Goal: Download file/media

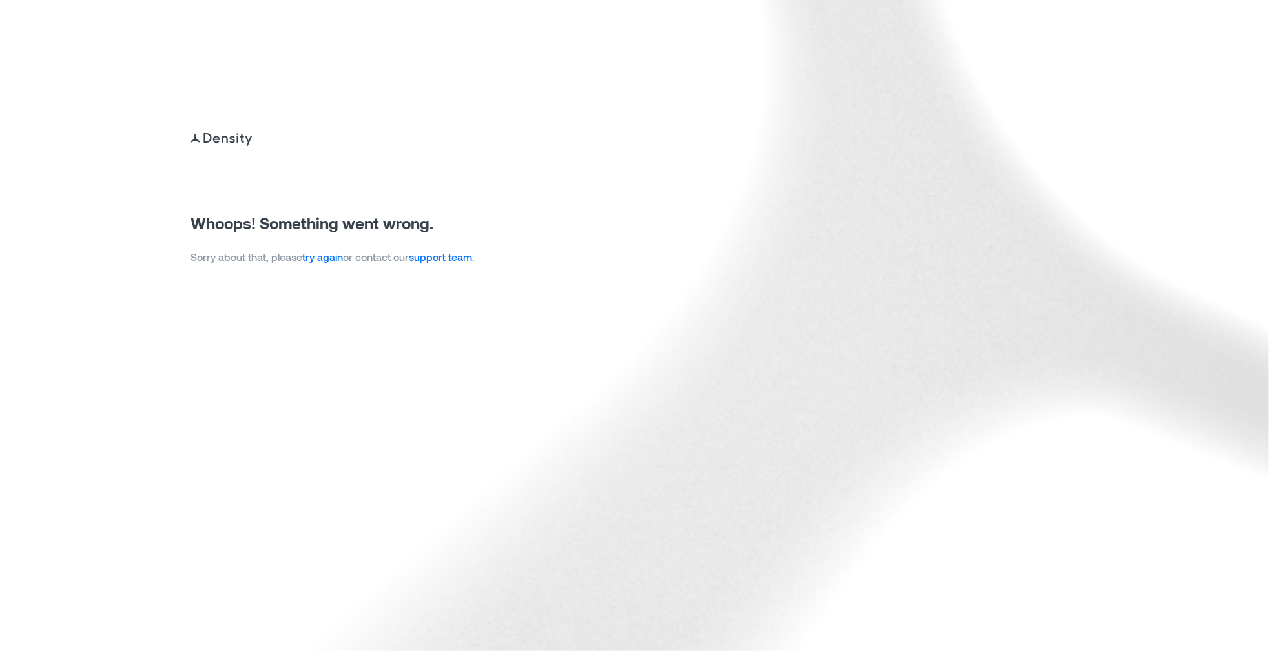
click at [323, 256] on link "try again" at bounding box center [322, 257] width 41 height 12
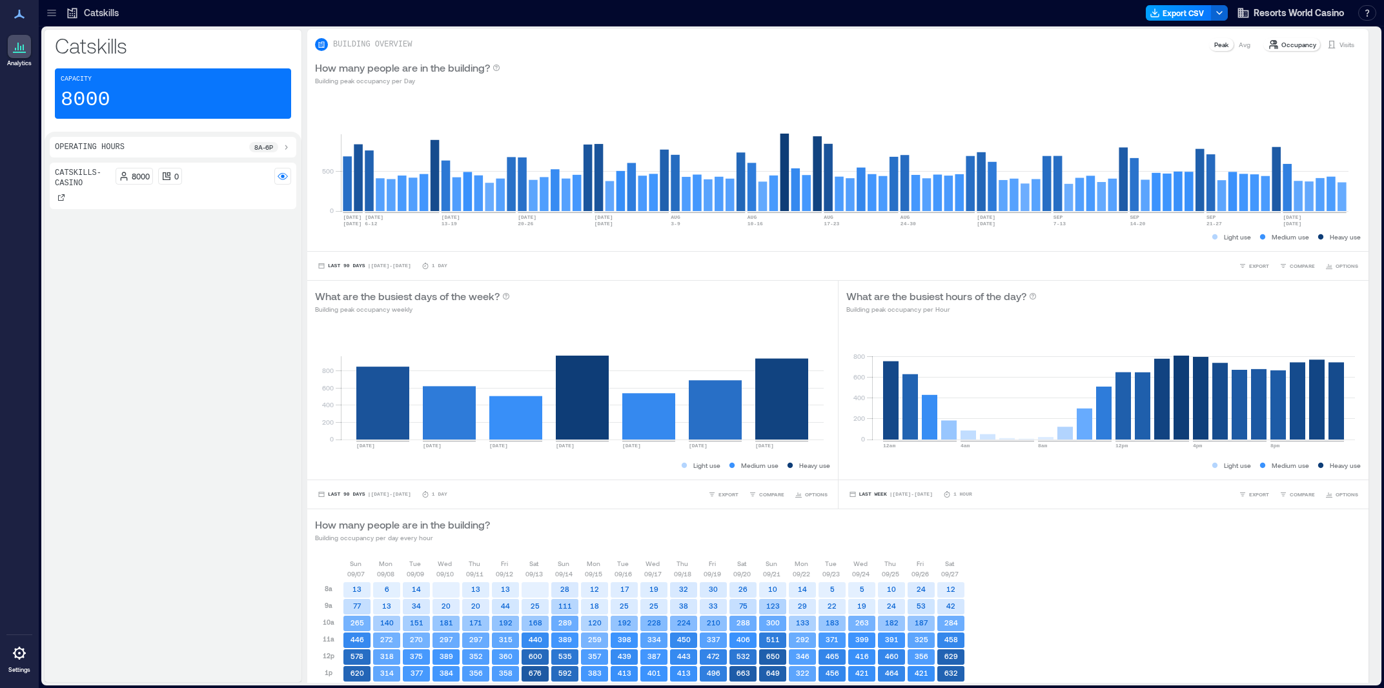
click at [1173, 14] on button "Export CSV" at bounding box center [1179, 12] width 66 height 15
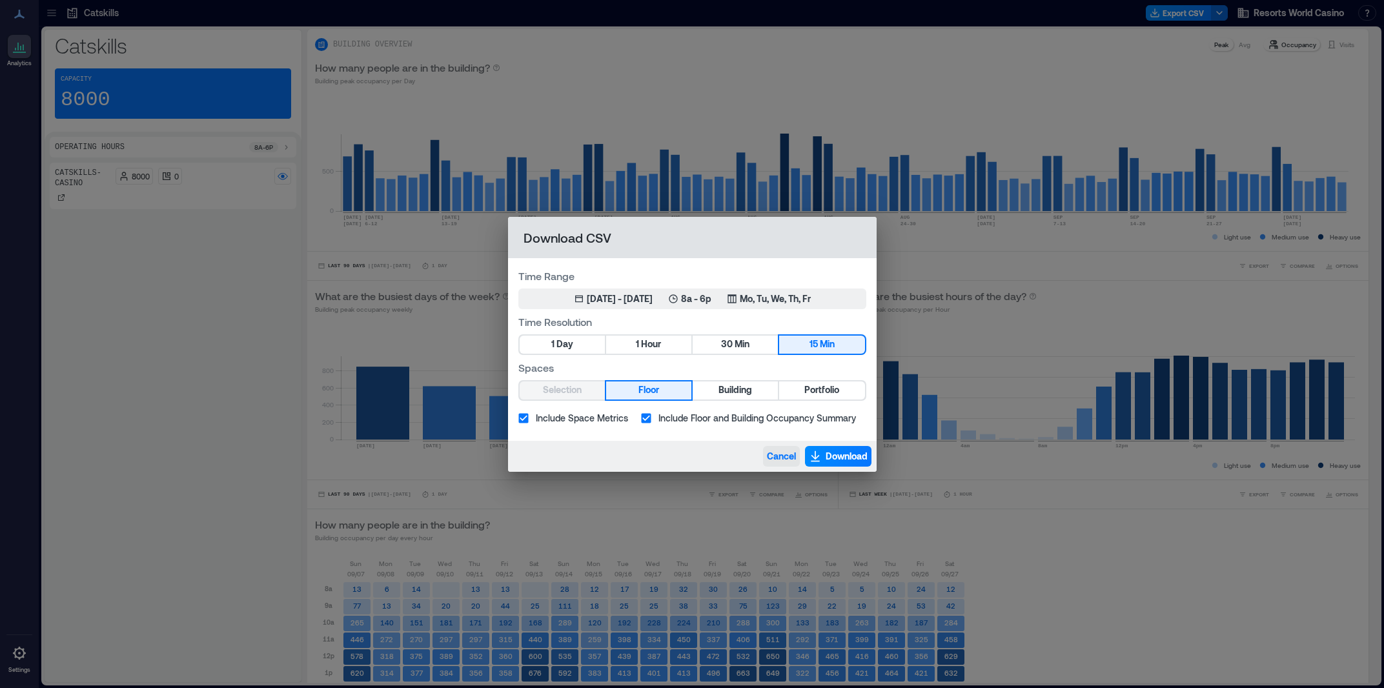
click at [783, 452] on span "Cancel" at bounding box center [781, 456] width 29 height 13
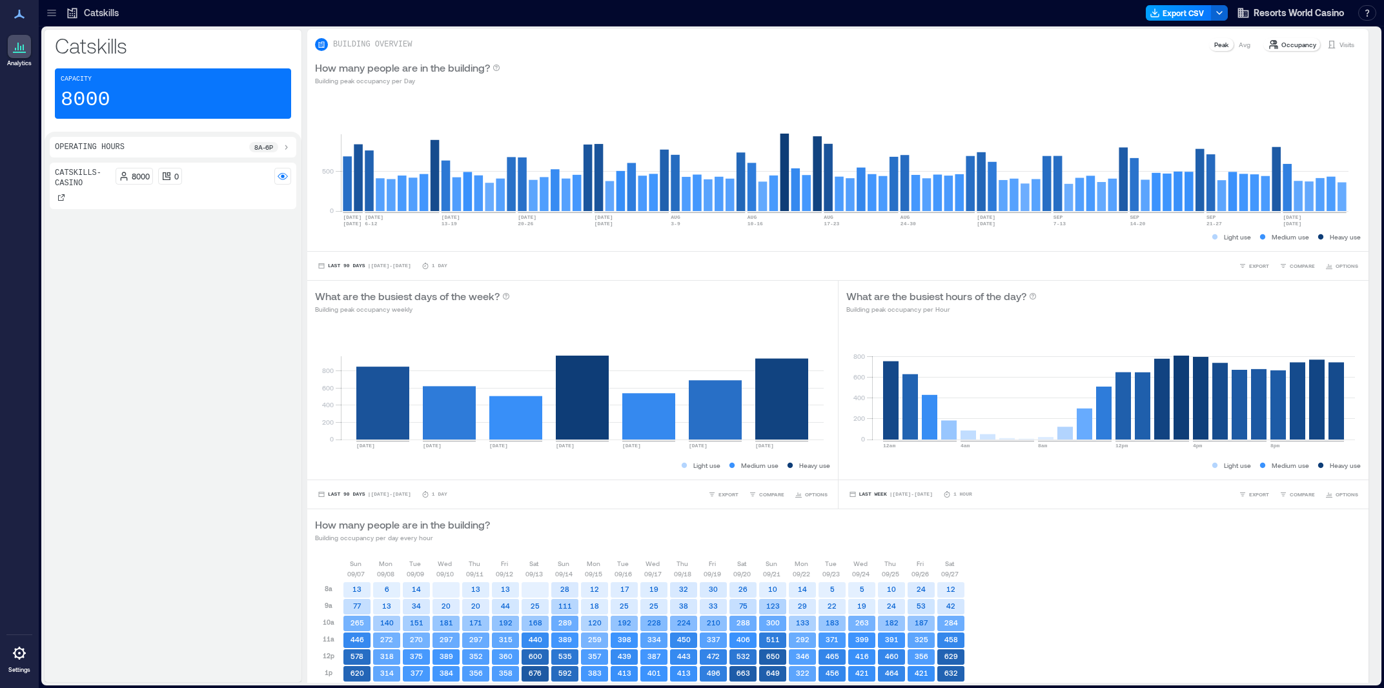
click at [1171, 12] on button "Export CSV" at bounding box center [1179, 12] width 66 height 15
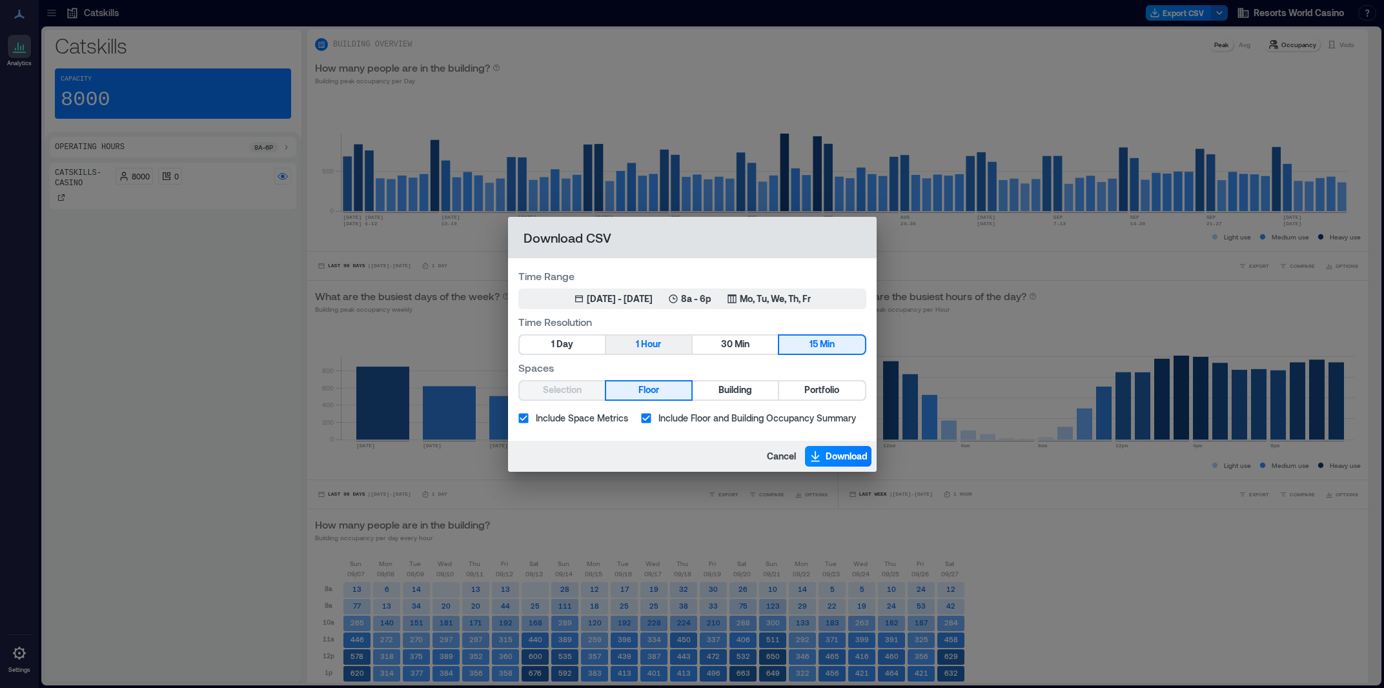
click at [659, 336] on button "1 Hour" at bounding box center [648, 345] width 85 height 18
click at [606, 302] on div "Jul 4, 2025 - Oct 3, 2025" at bounding box center [620, 298] width 66 height 13
click at [653, 303] on div "Jul 4, 2025 - Oct 3, 2025" at bounding box center [620, 298] width 66 height 13
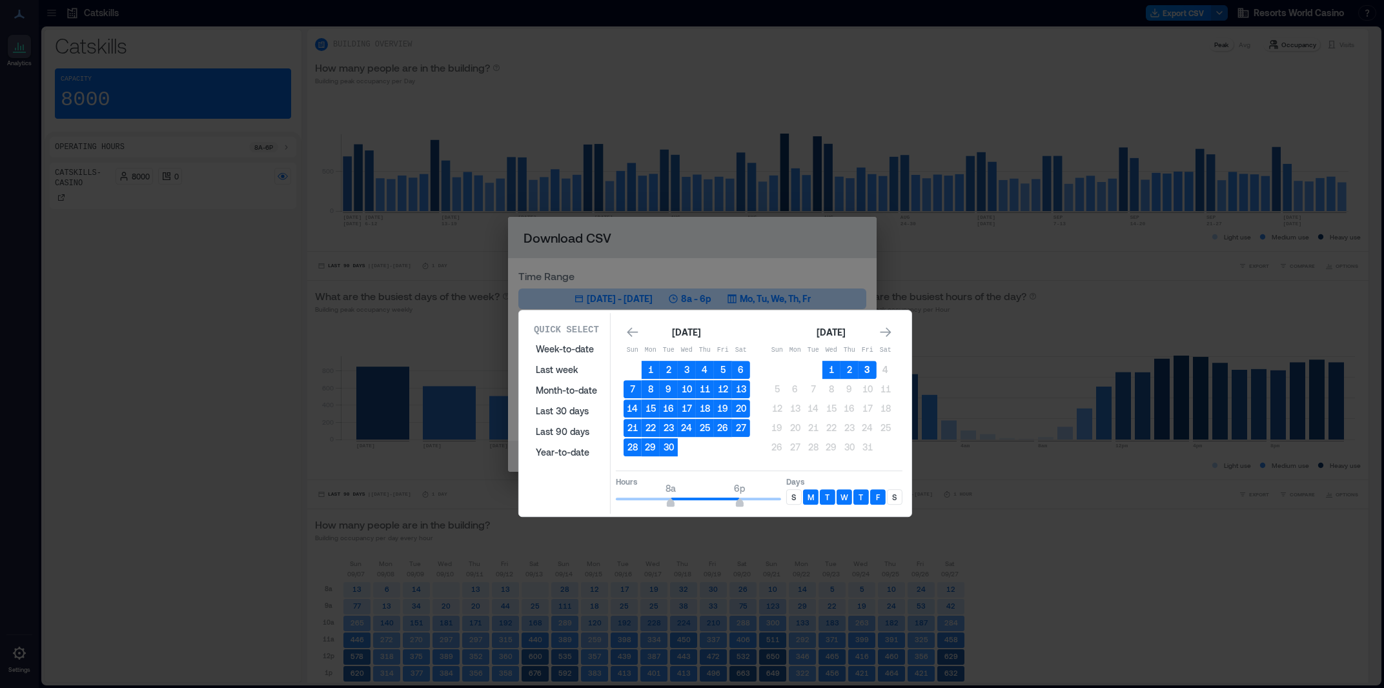
click at [869, 365] on button "3" at bounding box center [868, 370] width 18 height 18
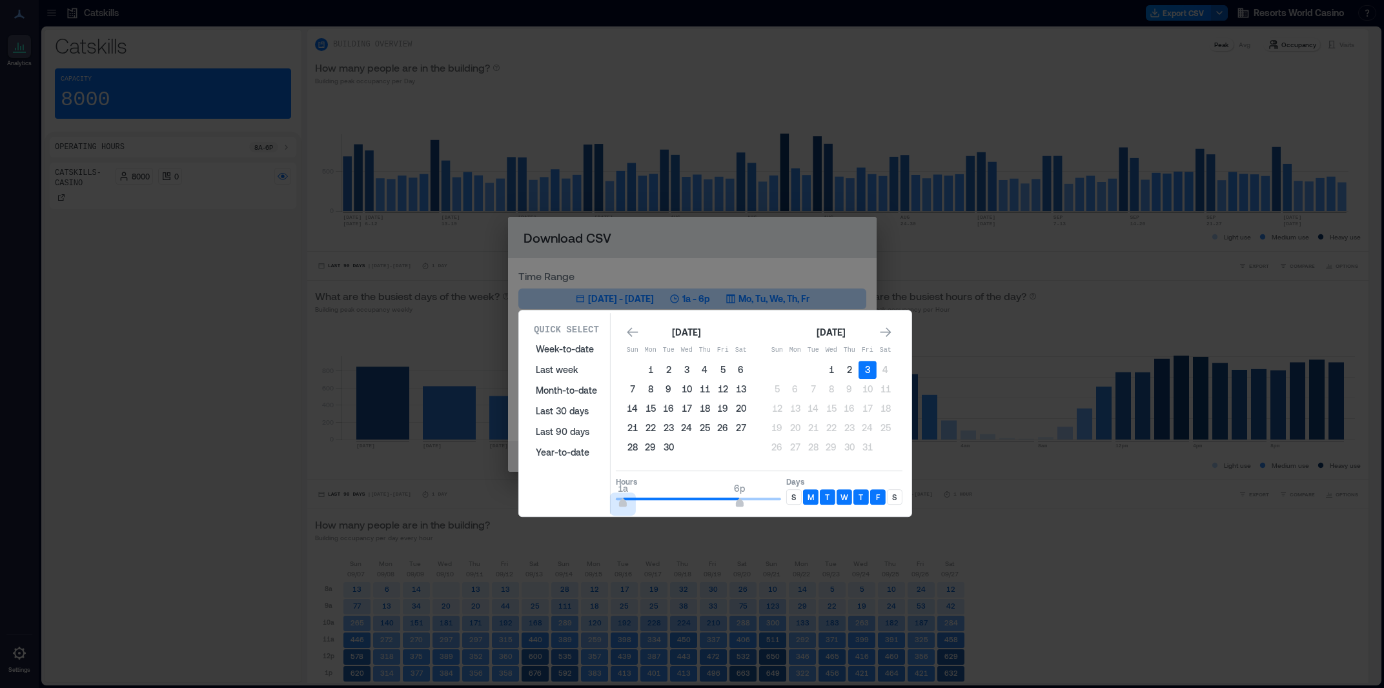
drag, startPoint x: 675, startPoint y: 503, endPoint x: 623, endPoint y: 507, distance: 51.8
click at [623, 507] on span "1a 6p" at bounding box center [698, 498] width 165 height 19
type input "*"
drag, startPoint x: 622, startPoint y: 501, endPoint x: 600, endPoint y: 503, distance: 21.4
click at [600, 503] on div "Quick Select Week-to-date Last week Month-to-date Last 30 days Last 90 days Yea…" at bounding box center [715, 413] width 385 height 201
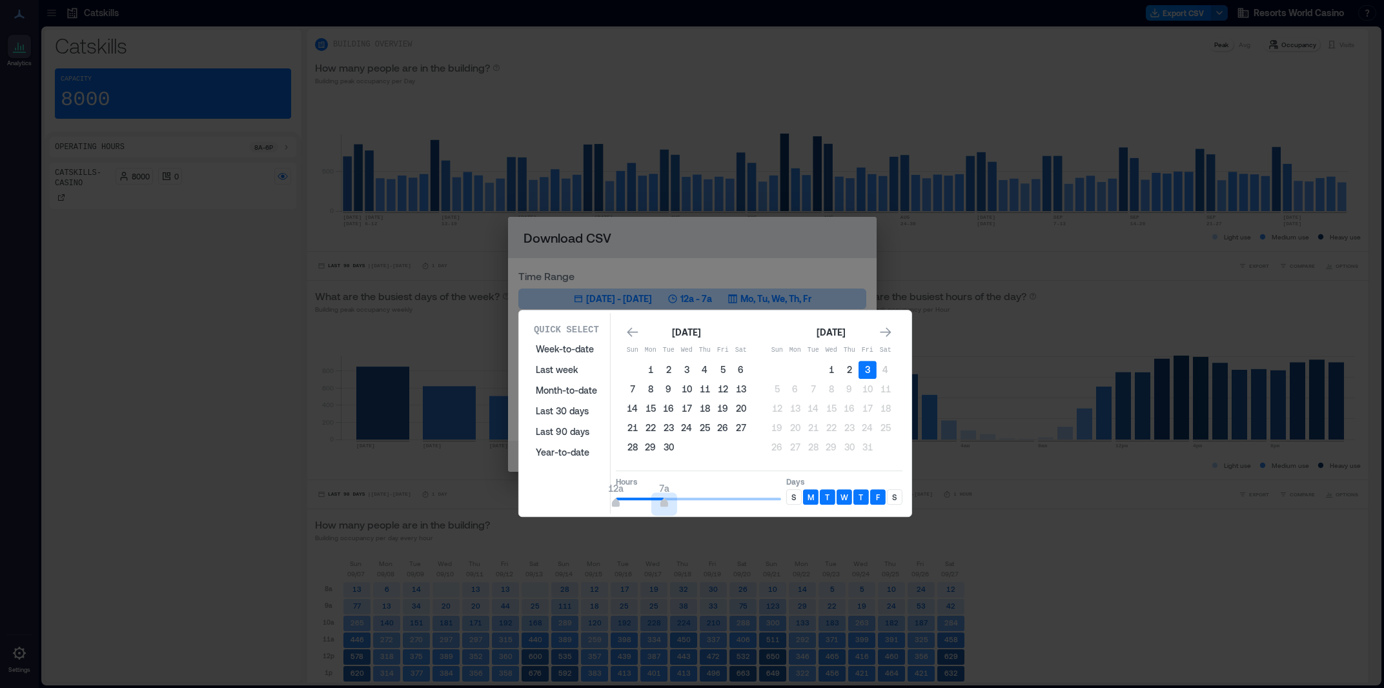
type input "*"
drag, startPoint x: 738, startPoint y: 502, endPoint x: 659, endPoint y: 502, distance: 79.4
click at [659, 502] on span "6a" at bounding box center [657, 504] width 8 height 5
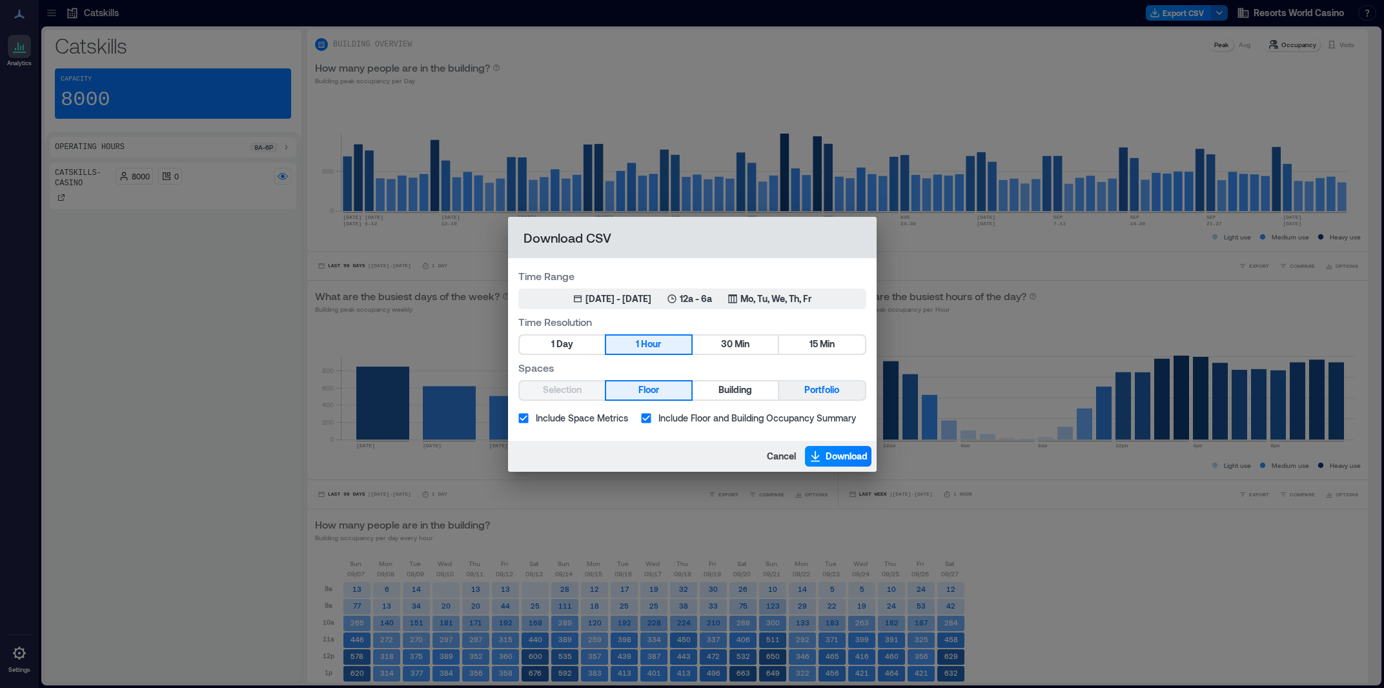
click at [832, 394] on span "Portfolio" at bounding box center [821, 390] width 35 height 16
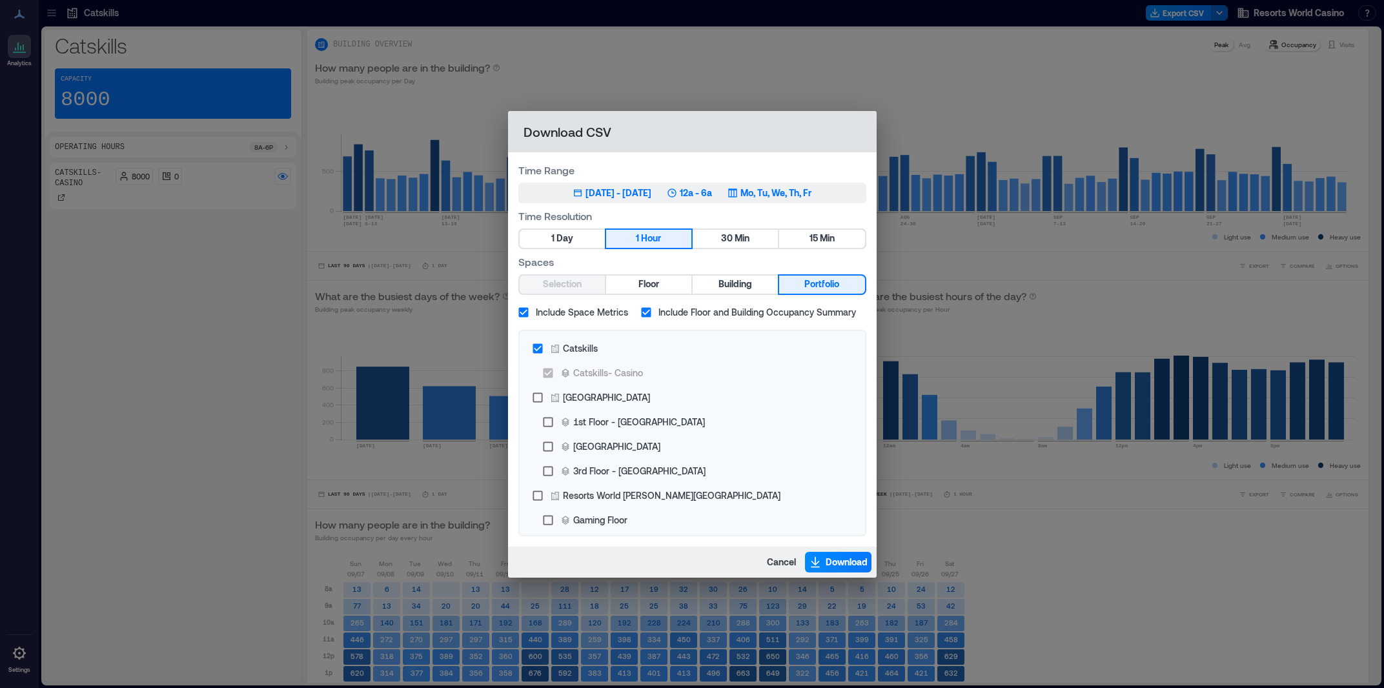
click at [712, 188] on p "12a - 6a" at bounding box center [696, 193] width 32 height 13
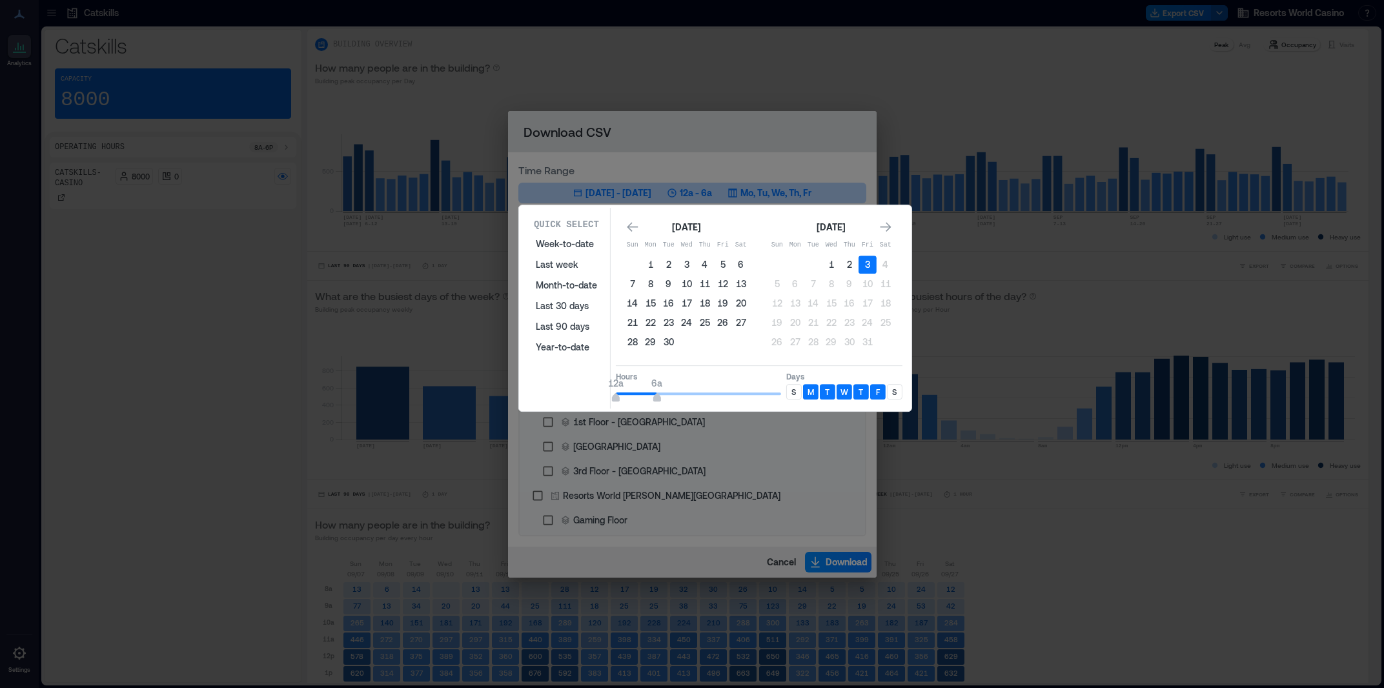
click at [891, 388] on div "S" at bounding box center [894, 391] width 15 height 15
click at [901, 393] on div "S" at bounding box center [894, 391] width 15 height 15
click at [899, 393] on div "S" at bounding box center [894, 391] width 15 height 15
click at [797, 388] on div "S" at bounding box center [793, 391] width 15 height 15
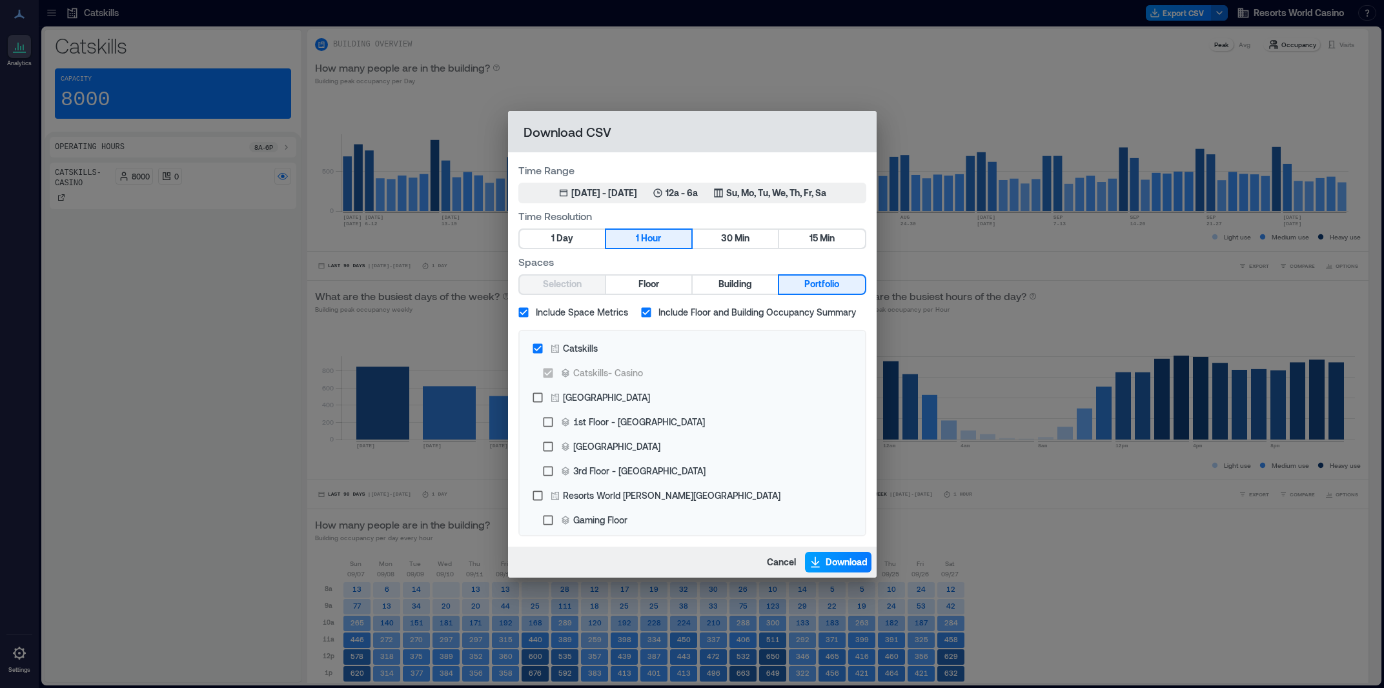
click at [842, 560] on span "Download" at bounding box center [847, 562] width 42 height 13
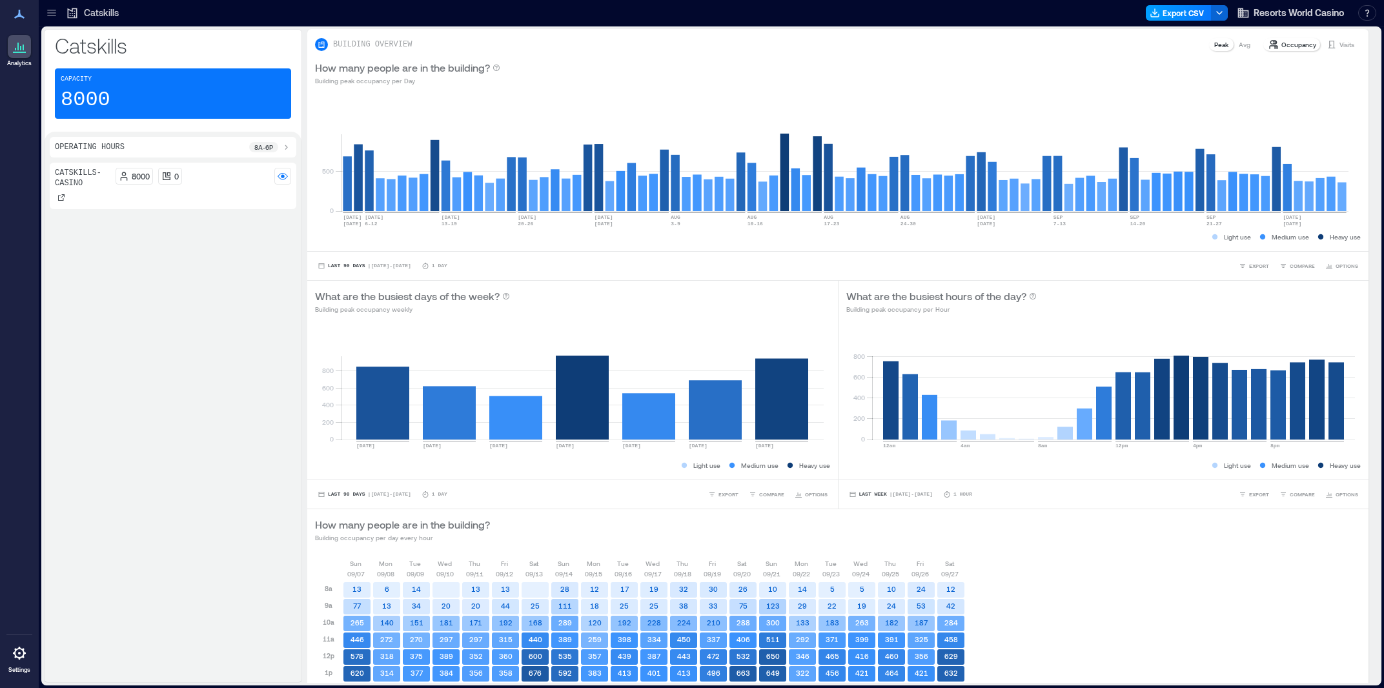
click at [1176, 15] on button "Export CSV" at bounding box center [1179, 12] width 66 height 15
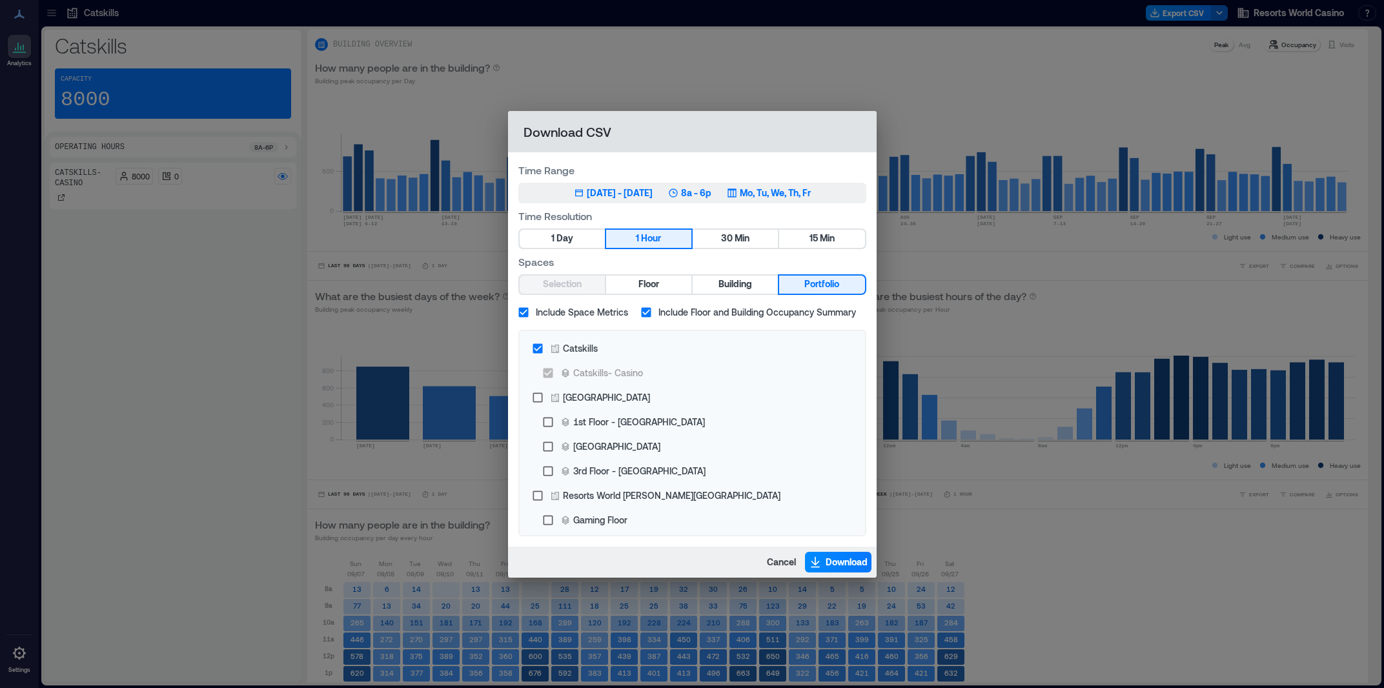
click at [651, 190] on div "Jul 4, 2025 - Oct 3, 2025" at bounding box center [620, 193] width 66 height 13
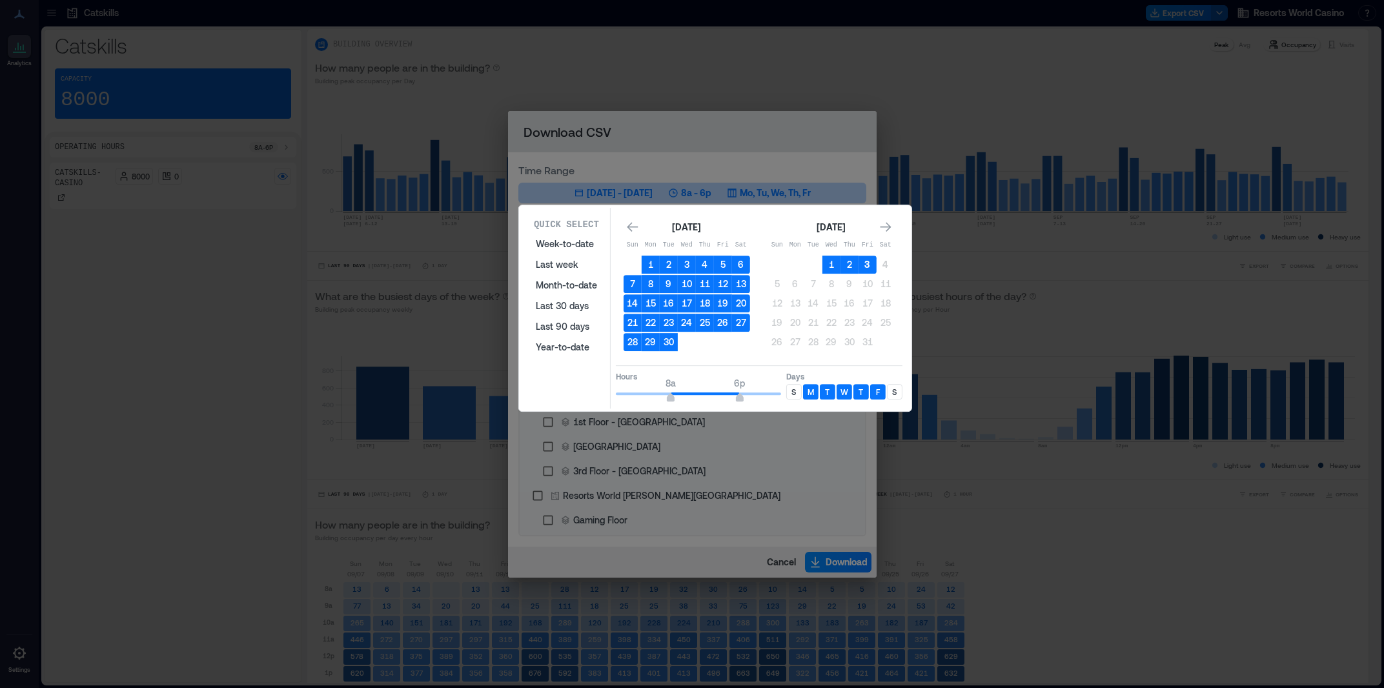
click at [870, 266] on button "3" at bounding box center [868, 265] width 18 height 18
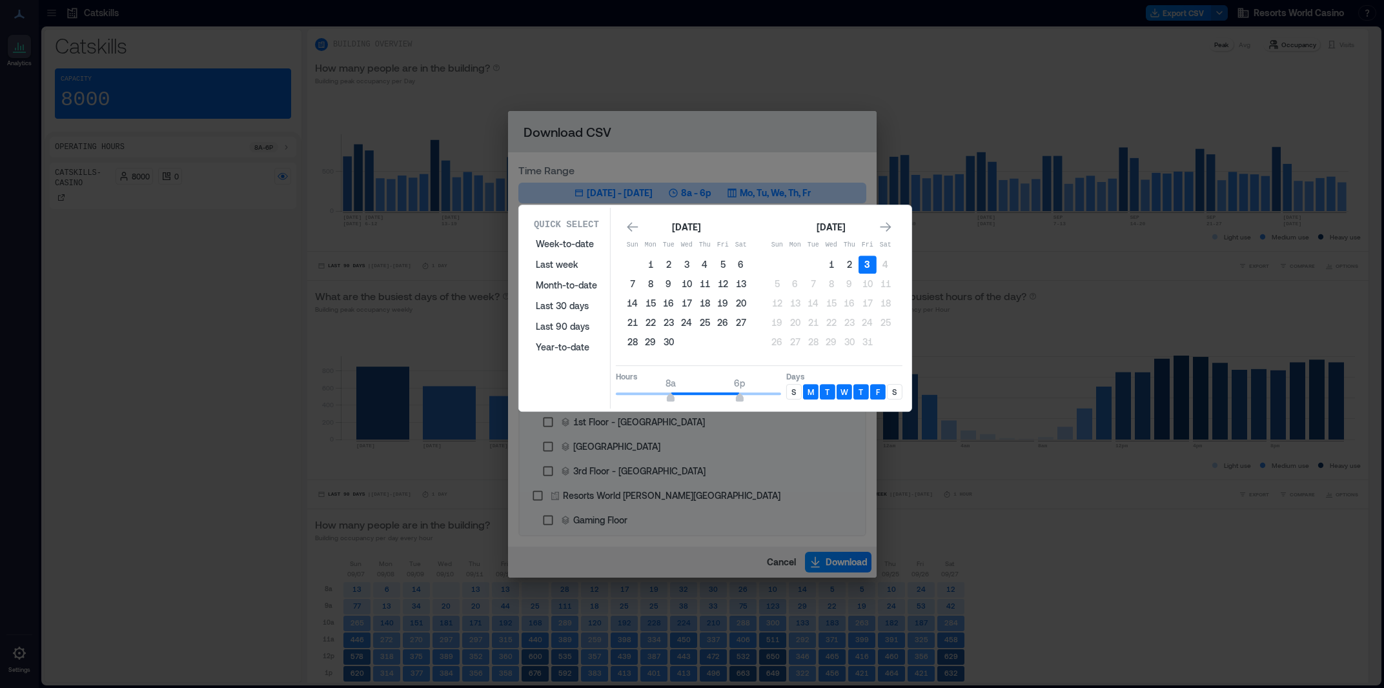
click at [870, 265] on button "3" at bounding box center [868, 265] width 18 height 18
type input "*"
drag, startPoint x: 663, startPoint y: 395, endPoint x: 657, endPoint y: 397, distance: 6.7
click at [657, 397] on span "6a 6p" at bounding box center [698, 393] width 165 height 19
drag, startPoint x: 737, startPoint y: 394, endPoint x: 805, endPoint y: 394, distance: 68.4
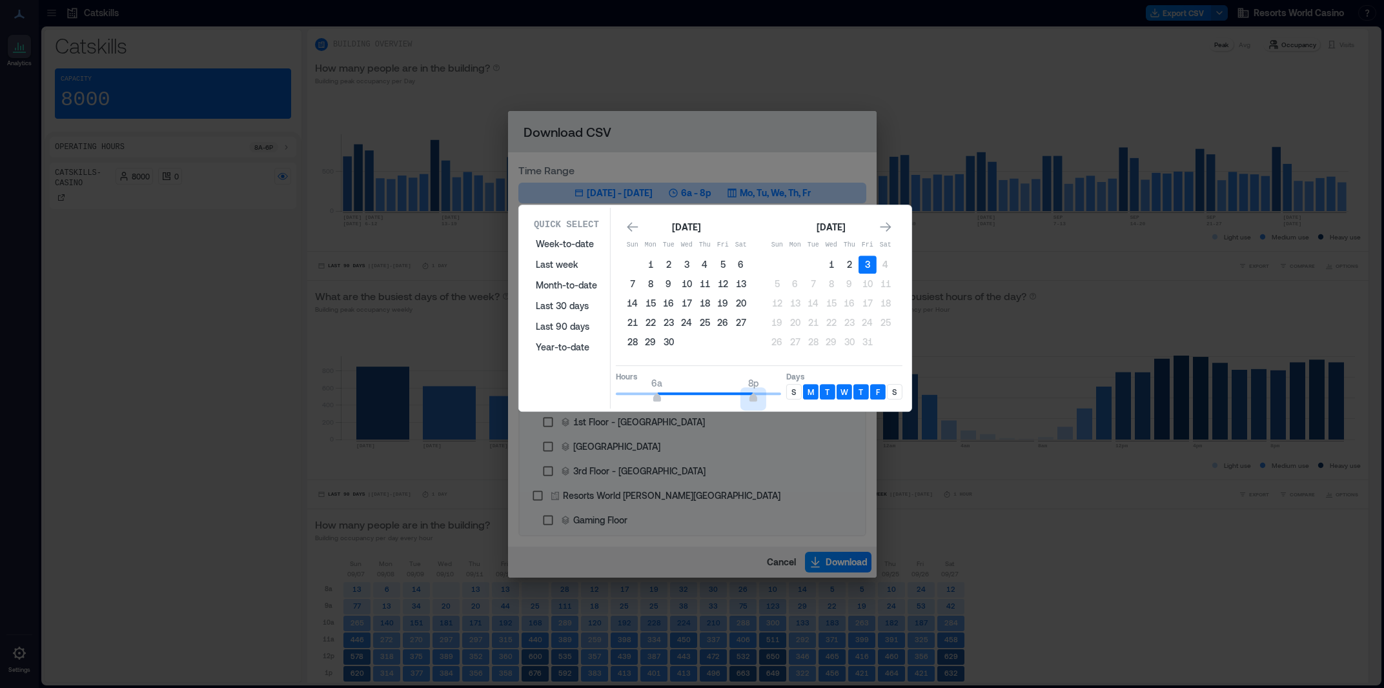
click at [805, 394] on div "Hours 6a 8p Days S M T W T F S" at bounding box center [759, 384] width 287 height 38
type input "**"
click at [795, 395] on p "S" at bounding box center [794, 392] width 5 height 10
click at [898, 393] on div "S" at bounding box center [894, 391] width 15 height 15
click at [895, 394] on p "S" at bounding box center [894, 392] width 5 height 10
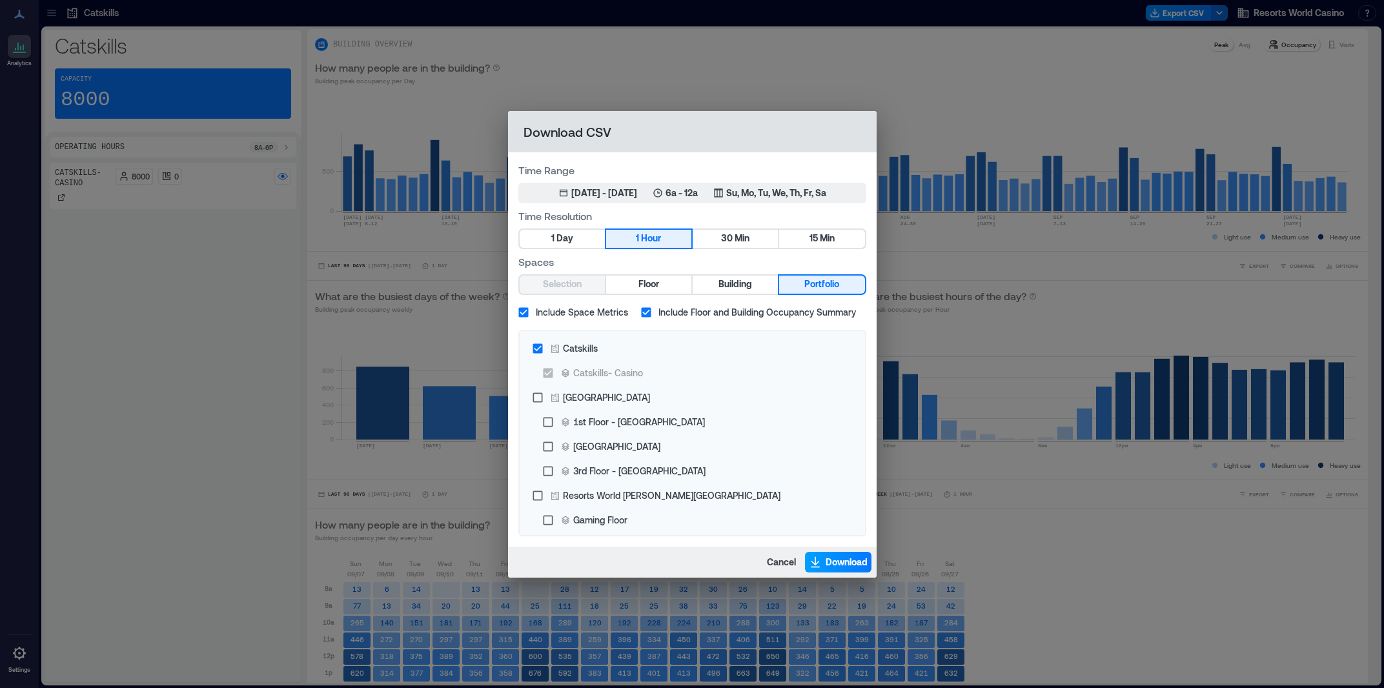
click at [859, 561] on span "Download" at bounding box center [847, 562] width 42 height 13
